Goal: Task Accomplishment & Management: Manage account settings

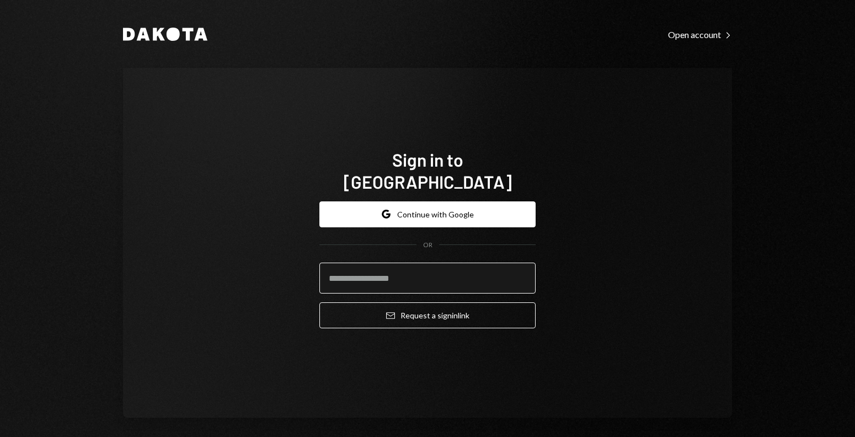
click at [360, 270] on input "email" at bounding box center [428, 278] width 216 height 31
type input "**********"
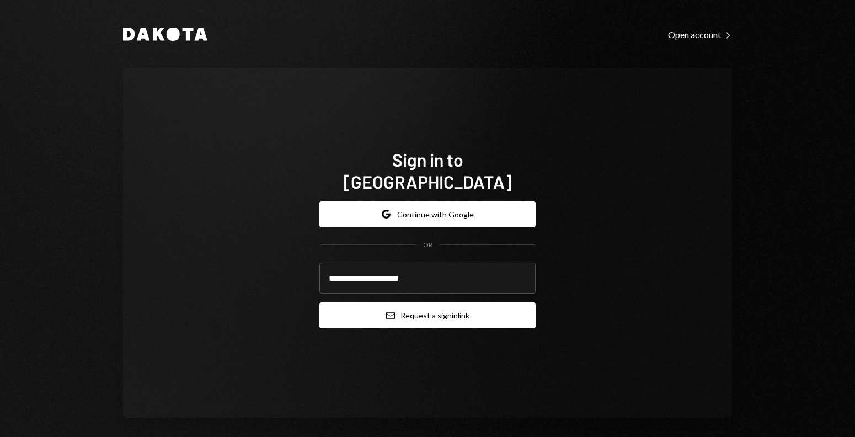
click at [359, 306] on button "Email Request a sign in link" at bounding box center [428, 315] width 216 height 26
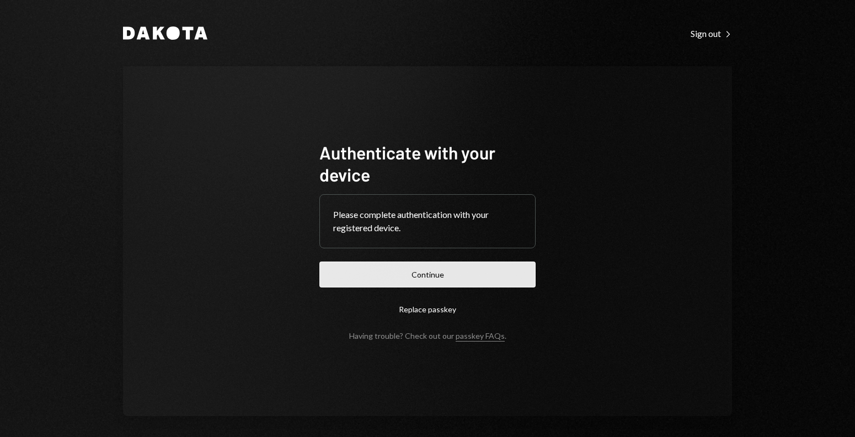
click at [359, 283] on button "Continue" at bounding box center [428, 275] width 216 height 26
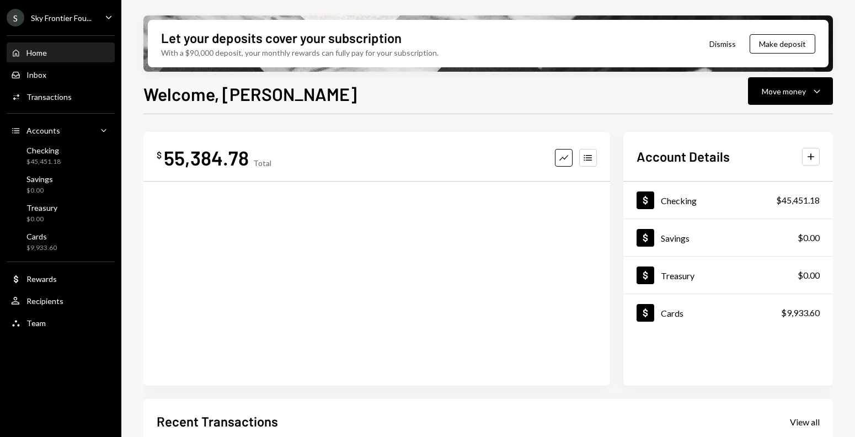
click at [98, 14] on div "S Sky Frontier Fou... Caret Down" at bounding box center [60, 18] width 121 height 18
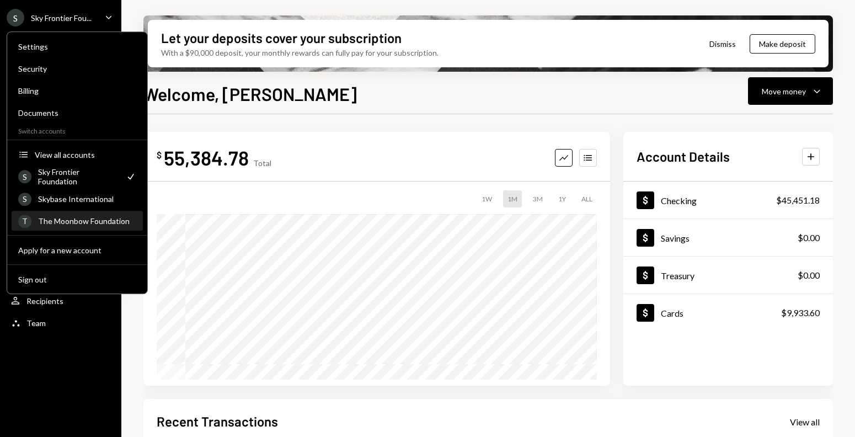
click at [71, 219] on div "The Moonbow Foundation" at bounding box center [87, 220] width 98 height 9
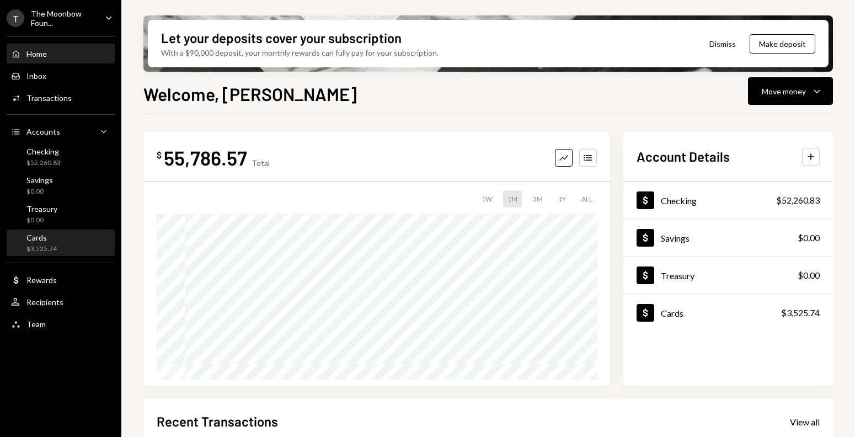
click at [70, 239] on div "Cards $3,525.74" at bounding box center [60, 243] width 99 height 21
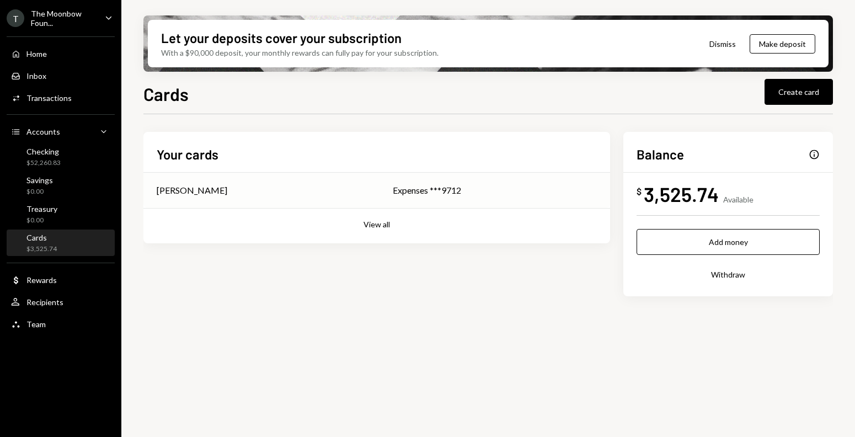
click at [408, 187] on div "Expenses ***9712" at bounding box center [495, 190] width 204 height 13
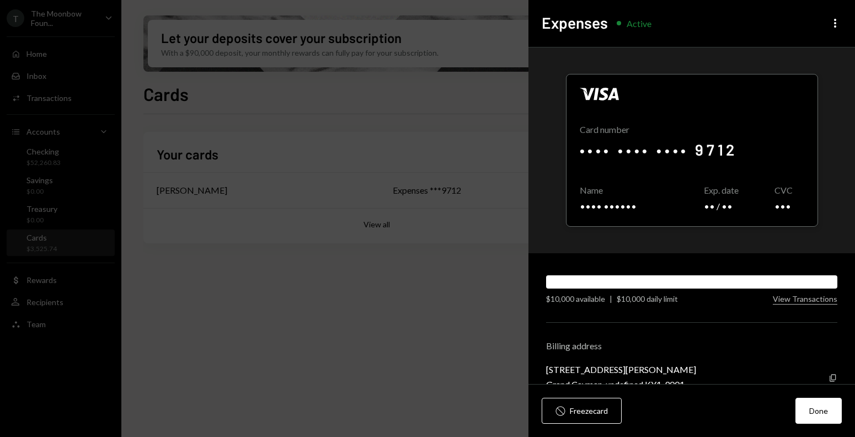
scroll to position [23, 0]
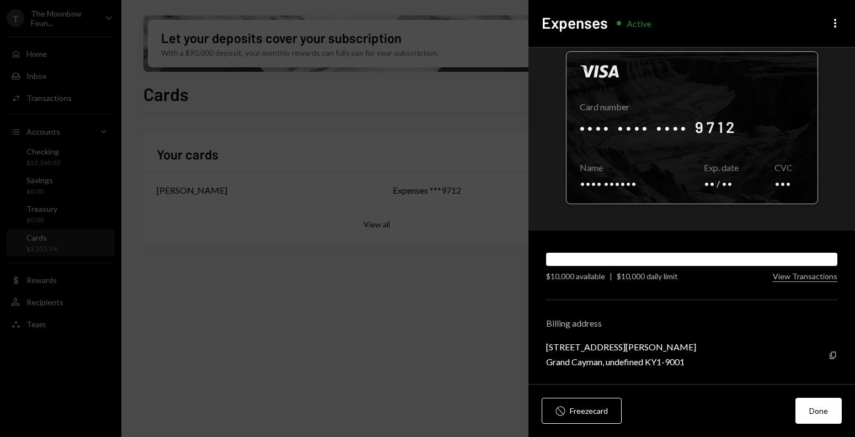
click at [722, 158] on div at bounding box center [692, 128] width 251 height 152
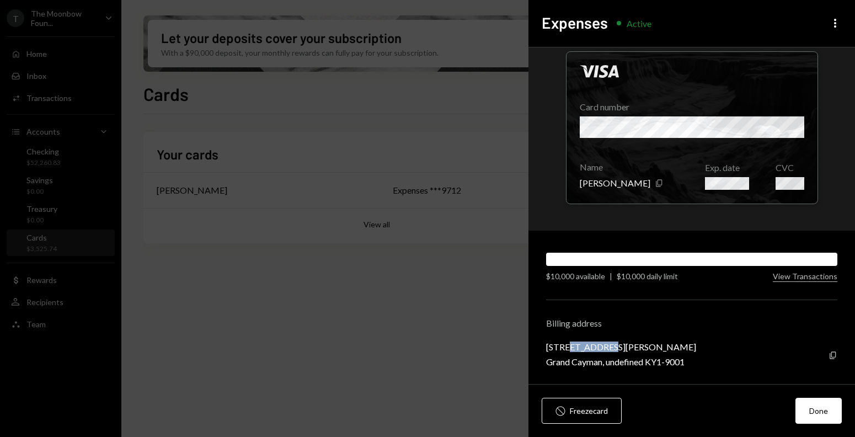
drag, startPoint x: 570, startPoint y: 345, endPoint x: 608, endPoint y: 343, distance: 38.1
click at [608, 343] on div "3119 9 Forum Lane, George Town" at bounding box center [621, 347] width 150 height 10
click at [640, 345] on div "3119 9 Forum Lane, George Town" at bounding box center [621, 347] width 150 height 10
drag, startPoint x: 623, startPoint y: 348, endPoint x: 547, endPoint y: 342, distance: 76.4
click at [547, 342] on div "3119 9 Forum Lane, George Town" at bounding box center [621, 347] width 150 height 10
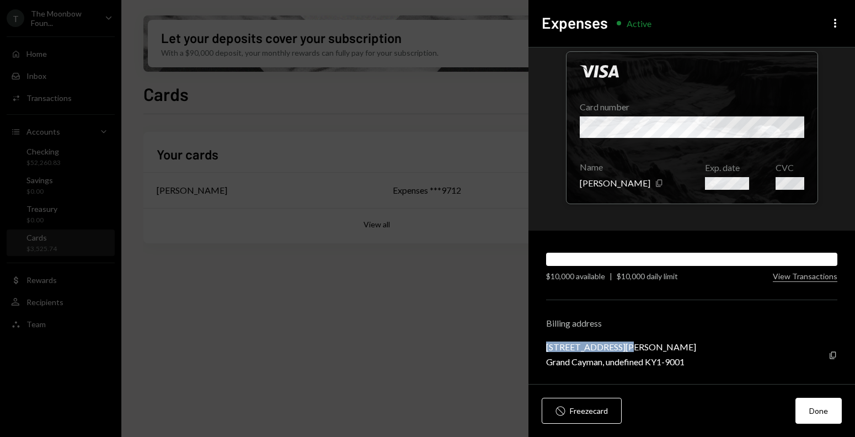
copy div "3119 9 Forum Lane,"
drag, startPoint x: 664, startPoint y: 360, endPoint x: 686, endPoint y: 359, distance: 21.6
click at [686, 359] on div "Grand Cayman, undefined KY1-9001" at bounding box center [621, 361] width 150 height 10
copy div "KY1-9001"
drag, startPoint x: 620, startPoint y: 346, endPoint x: 576, endPoint y: 346, distance: 44.1
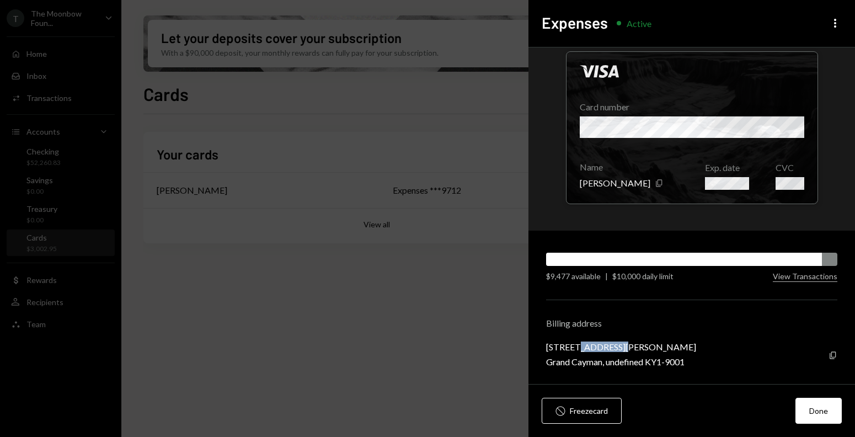
click at [576, 346] on div "3119 9 Forum Lane, George Town" at bounding box center [621, 347] width 150 height 10
copy div "Forum Lane"
drag, startPoint x: 573, startPoint y: 345, endPoint x: 533, endPoint y: 344, distance: 40.3
click at [533, 344] on div "Visa Card number Name Glenn Kennedy Copy Exp. date CVC $9,477 available | $10,0…" at bounding box center [692, 215] width 327 height 337
copy div "3119 9"
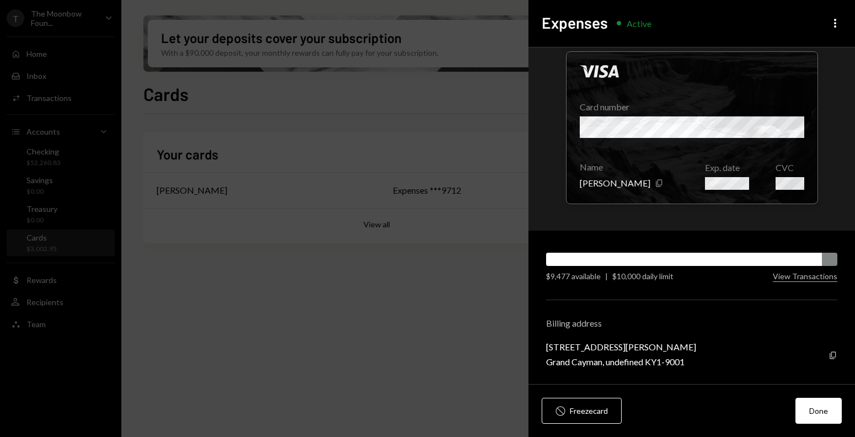
drag, startPoint x: 651, startPoint y: 361, endPoint x: 688, endPoint y: 363, distance: 37.0
click at [688, 363] on div "Grand Cayman, undefined KY1-9001" at bounding box center [621, 361] width 150 height 10
drag, startPoint x: 694, startPoint y: 361, endPoint x: 650, endPoint y: 358, distance: 43.7
click at [650, 358] on div "3119 9 Forum Lane, George Town Grand Cayman, undefined KY1-9001 Copy" at bounding box center [691, 354] width 291 height 25
copy div "KY1-9001"
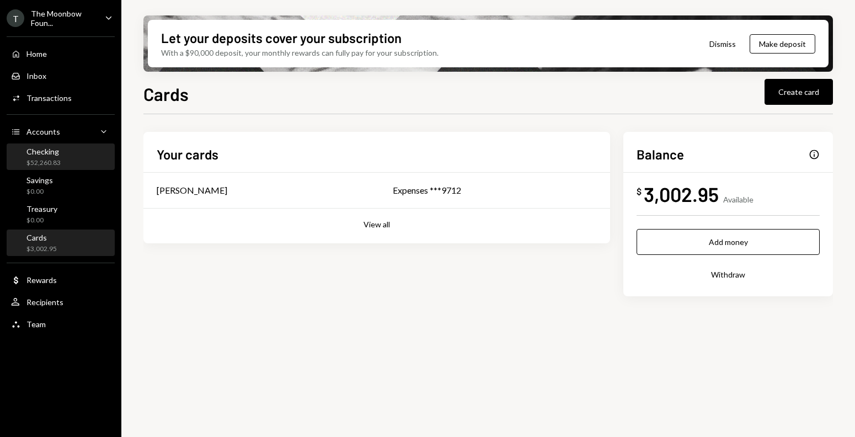
click at [66, 166] on div "Checking $52,260.83" at bounding box center [60, 157] width 99 height 21
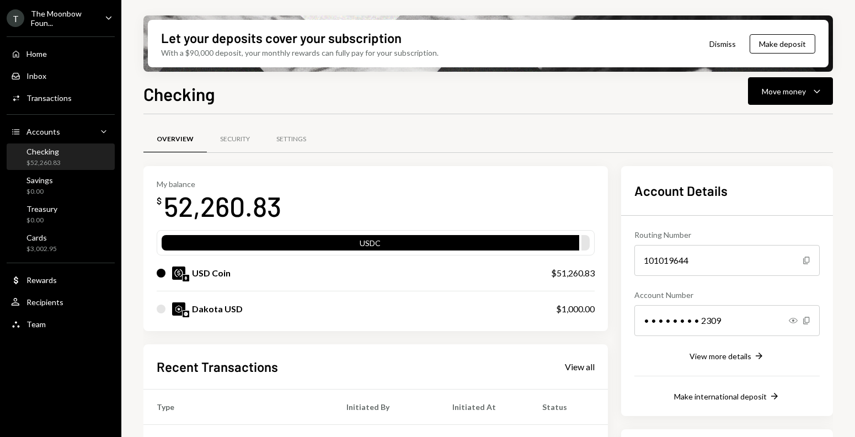
click at [66, 157] on div "Checking $52,260.83" at bounding box center [60, 157] width 99 height 21
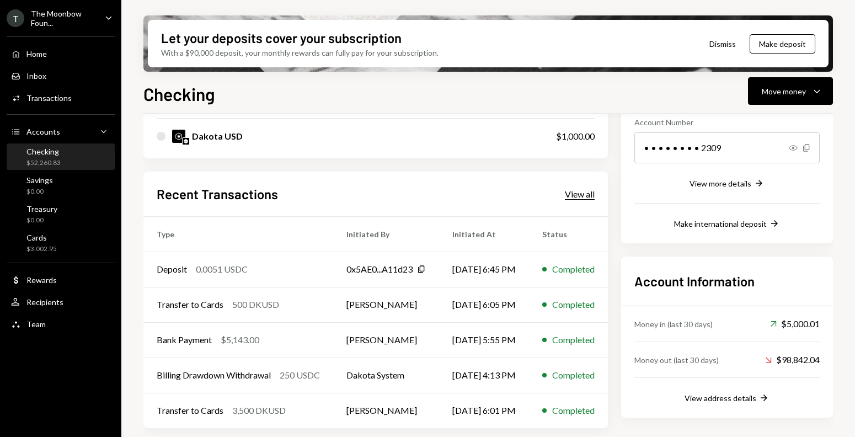
click at [595, 195] on div "View all" at bounding box center [580, 194] width 30 height 11
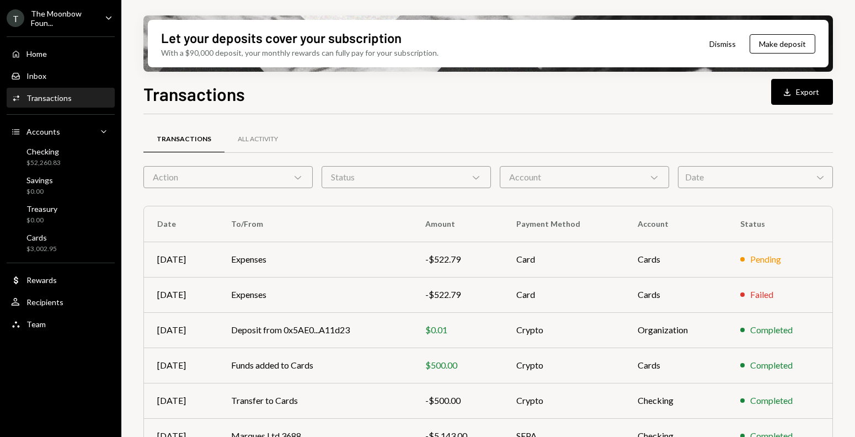
click at [717, 177] on div "Date Chevron Down" at bounding box center [755, 177] width 155 height 22
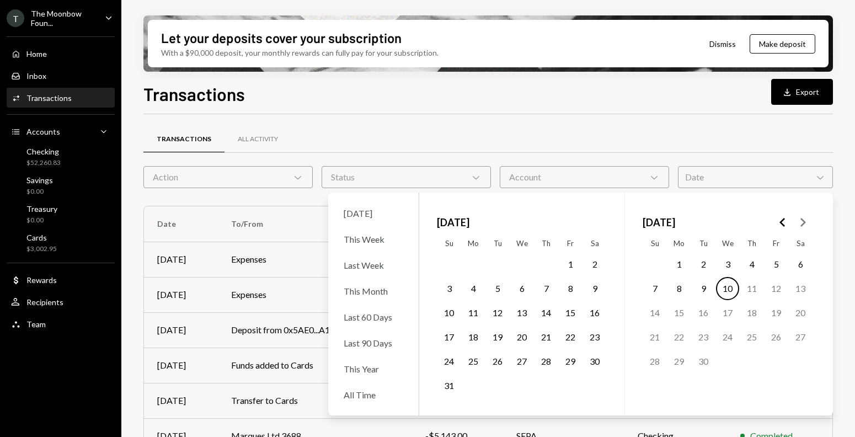
click at [568, 270] on button "1" at bounding box center [570, 264] width 23 height 23
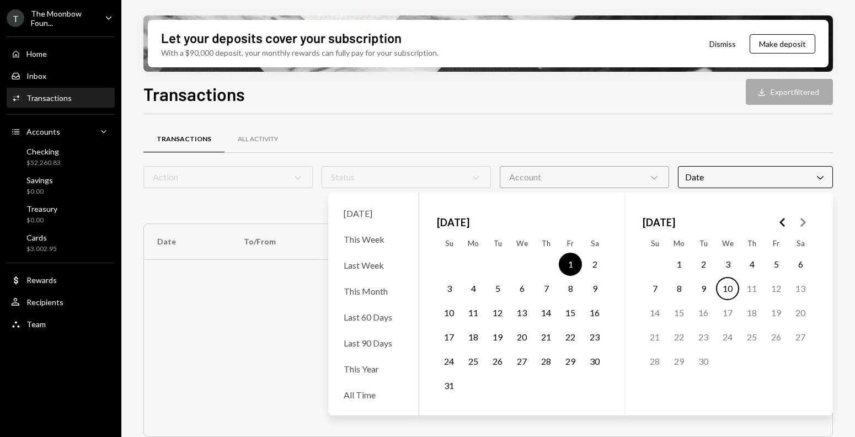
click at [684, 266] on button "1" at bounding box center [679, 264] width 23 height 23
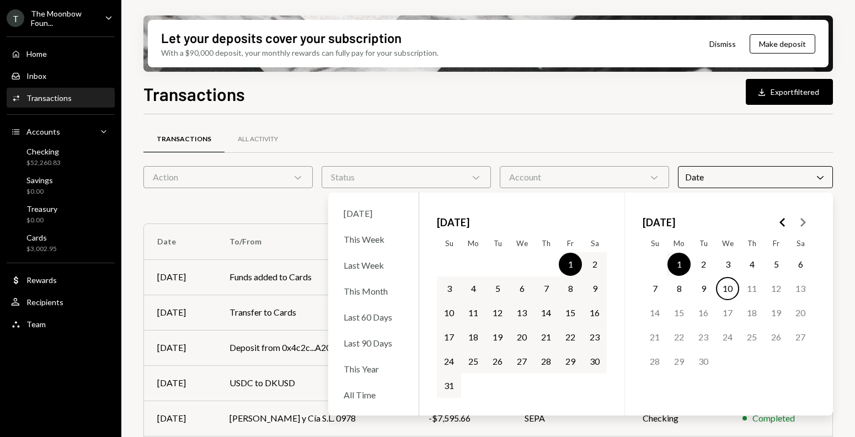
click at [684, 266] on button "1" at bounding box center [679, 264] width 23 height 23
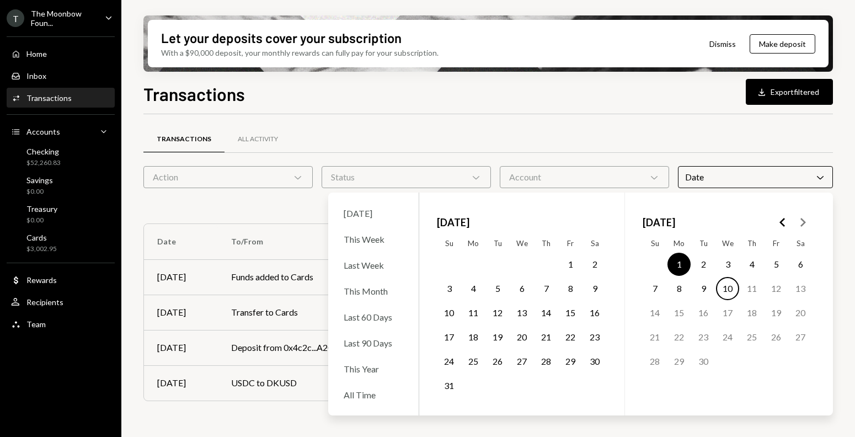
click at [729, 284] on button "10" at bounding box center [727, 288] width 23 height 23
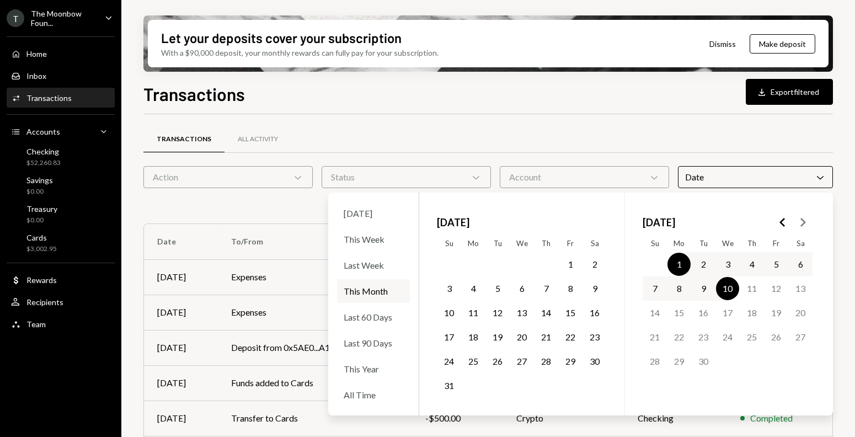
click at [414, 127] on div "Transactions All Activity" at bounding box center [488, 139] width 690 height 28
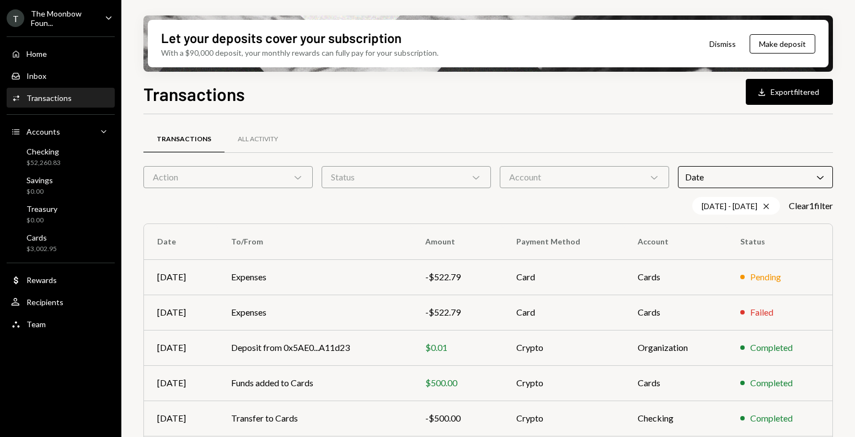
scroll to position [21, 0]
click at [272, 144] on div "All Activity" at bounding box center [258, 139] width 67 height 26
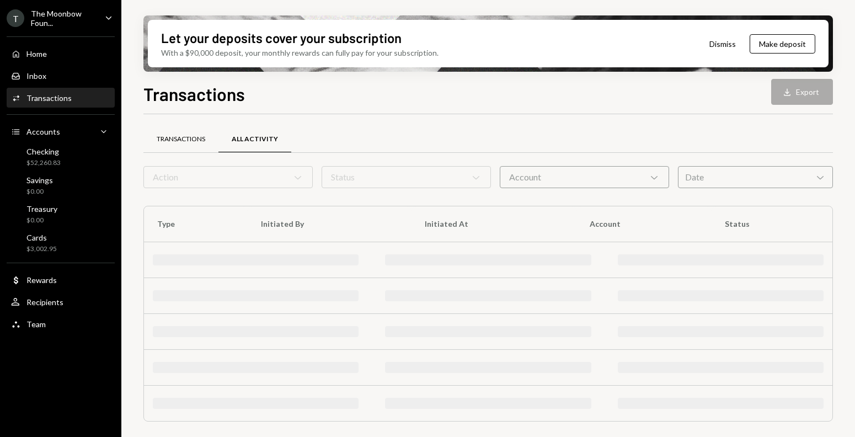
click at [190, 136] on div "Transactions" at bounding box center [181, 139] width 49 height 9
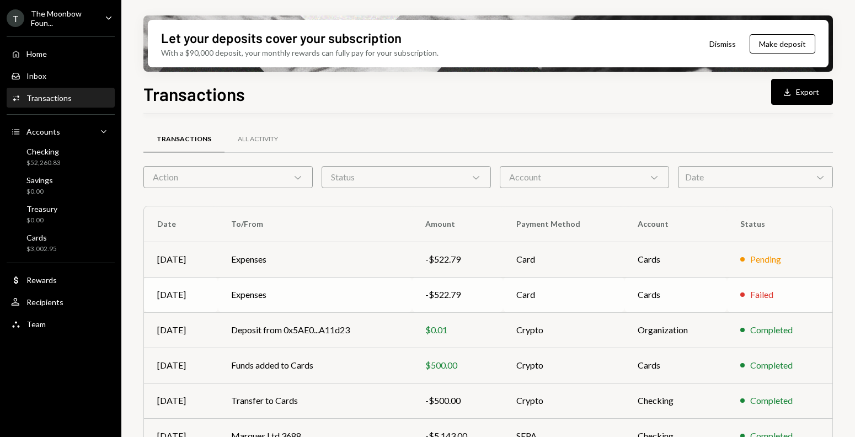
scroll to position [191, 0]
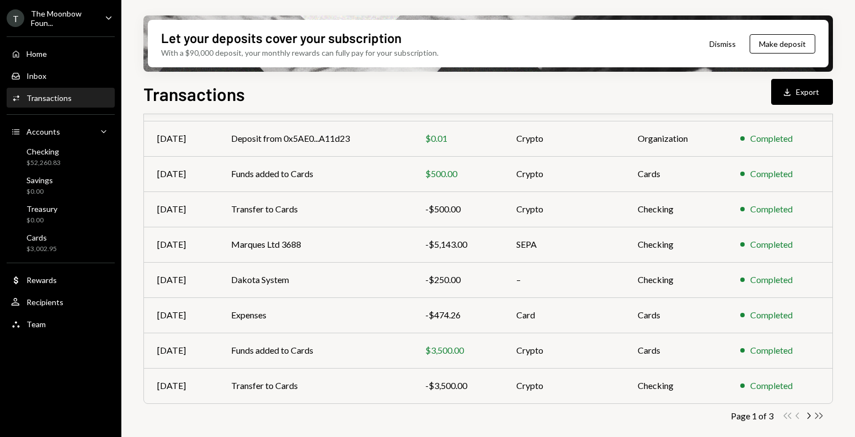
click at [819, 416] on icon "Double Arrow Right" at bounding box center [819, 416] width 10 height 10
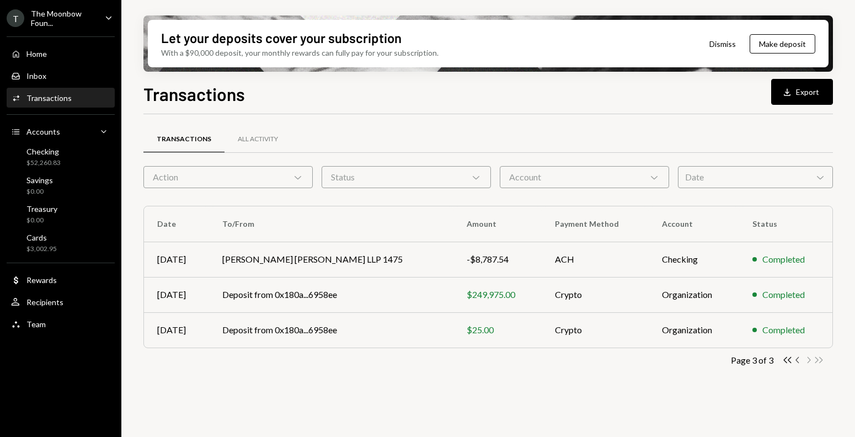
click at [796, 357] on icon "Chevron Left" at bounding box center [798, 360] width 10 height 10
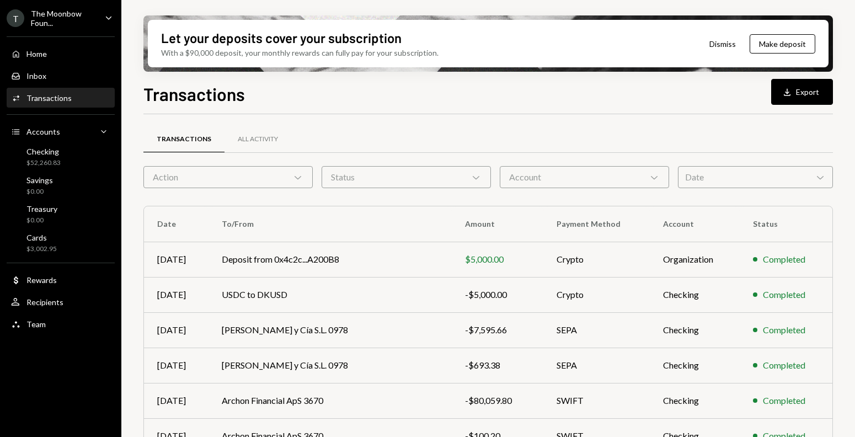
scroll to position [191, 0]
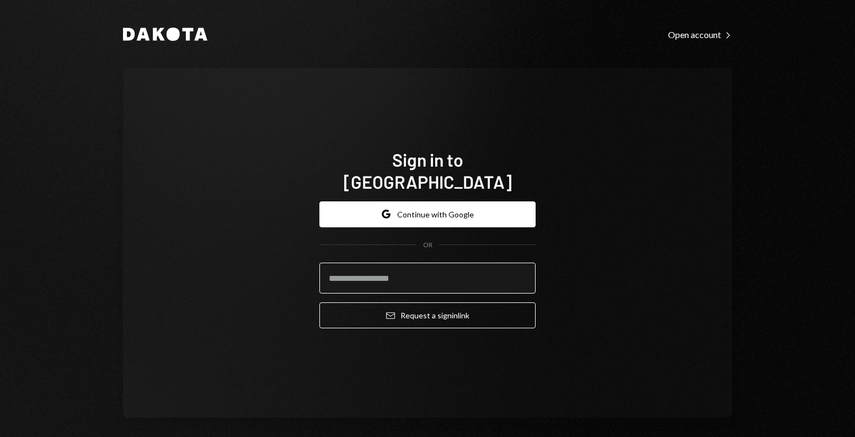
click at [366, 264] on input "email" at bounding box center [428, 278] width 216 height 31
type input "**********"
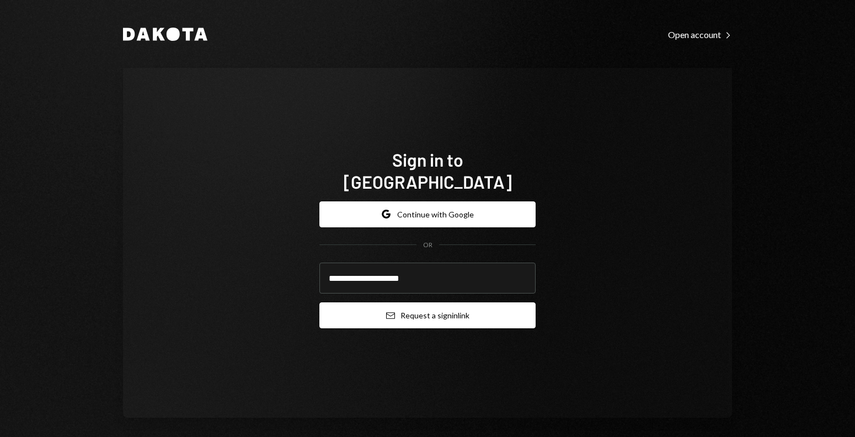
click at [368, 308] on button "Email Request a sign in link" at bounding box center [428, 315] width 216 height 26
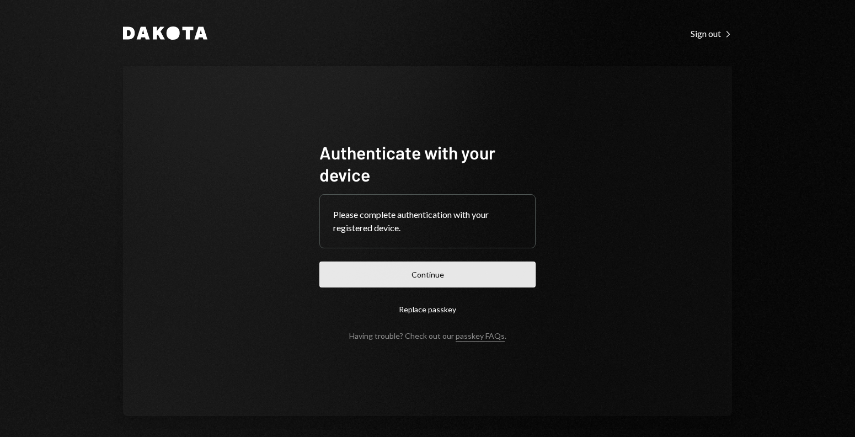
click at [347, 281] on button "Continue" at bounding box center [428, 275] width 216 height 26
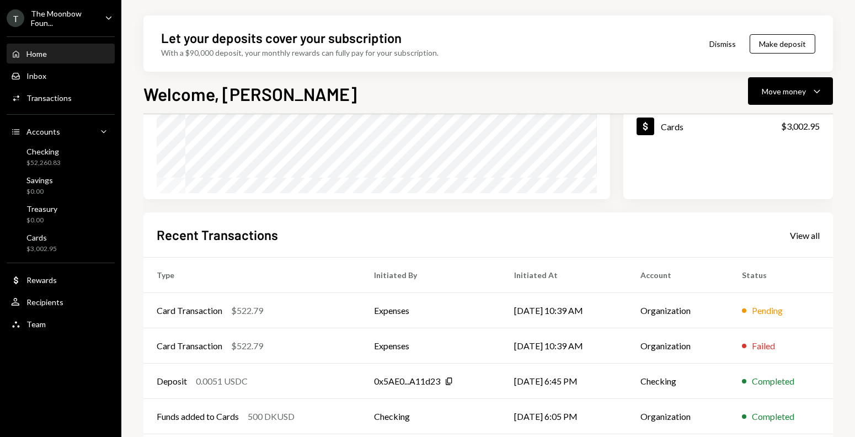
scroll to position [228, 0]
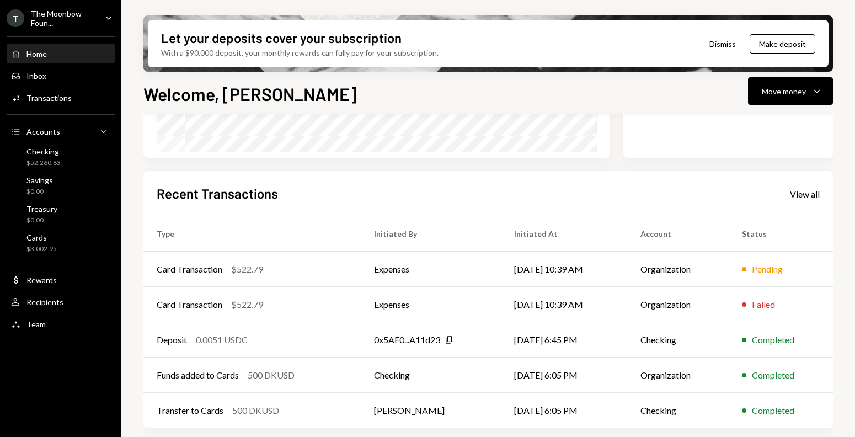
click at [94, 18] on div "The Moonbow Foun..." at bounding box center [63, 18] width 65 height 19
